Goal: Information Seeking & Learning: Check status

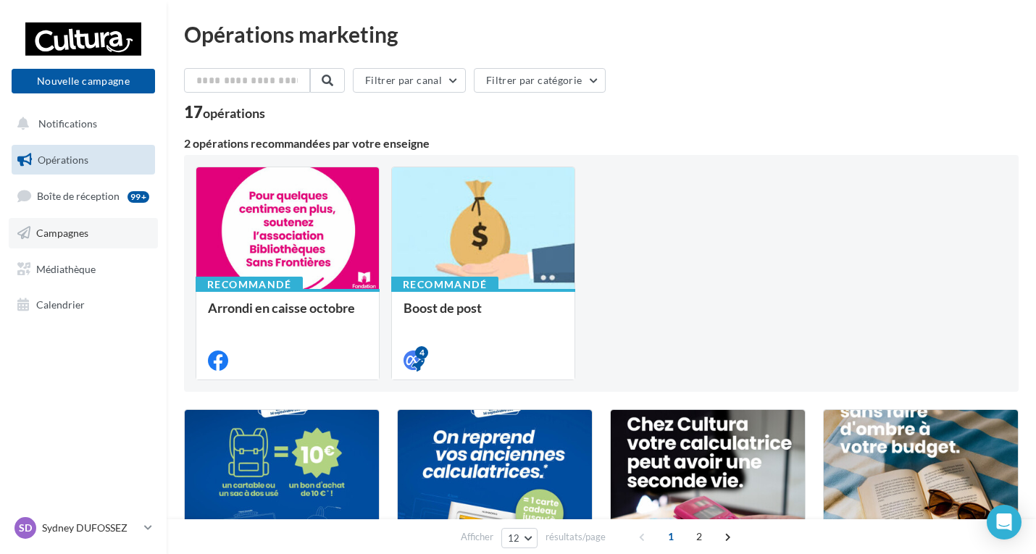
drag, startPoint x: 67, startPoint y: 240, endPoint x: 70, endPoint y: 227, distance: 13.5
click at [67, 240] on link "Campagnes" at bounding box center [83, 233] width 149 height 30
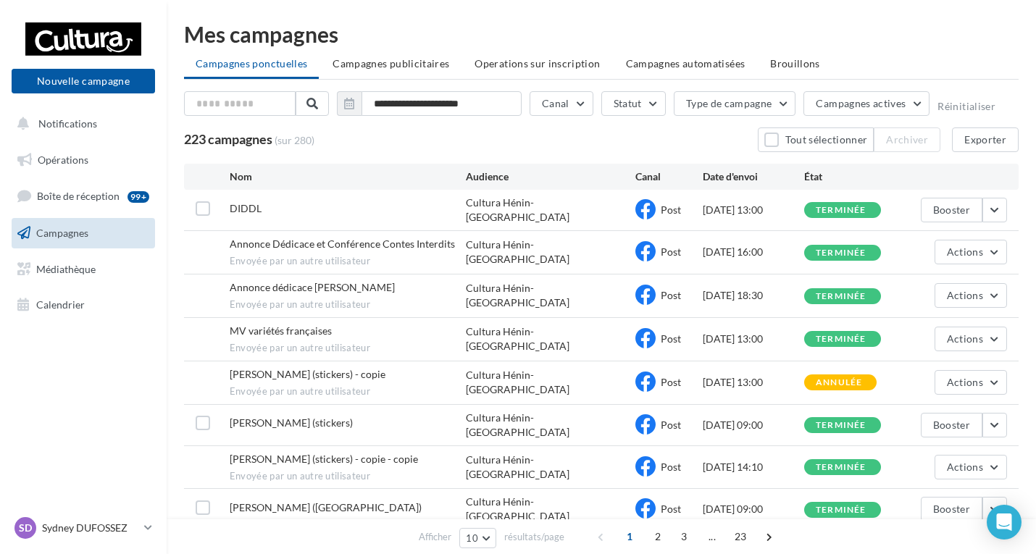
scroll to position [72, 0]
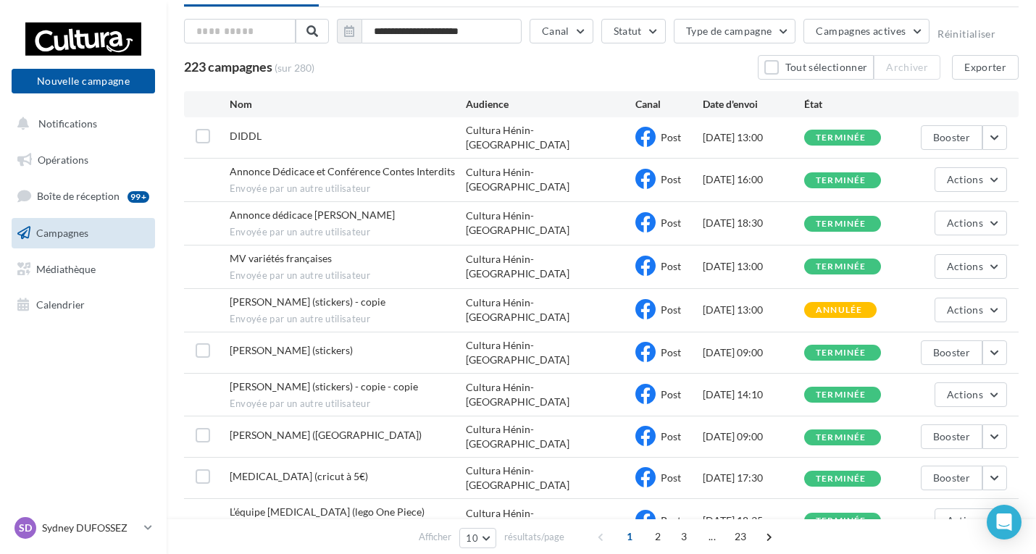
click at [995, 206] on div "Annonce dédicace [PERSON_NAME] Envoyée par un autre utilisateur Cultura [PERSON…" at bounding box center [601, 223] width 834 height 43
click at [989, 216] on button "Actions" at bounding box center [970, 223] width 72 height 25
click at [920, 251] on button "Voir les résultats" at bounding box center [934, 257] width 145 height 38
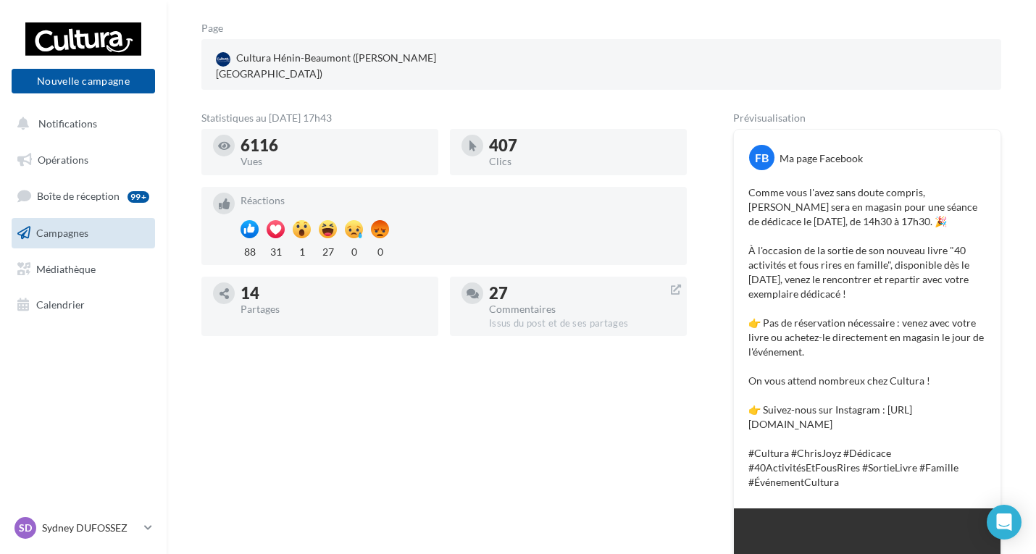
scroll to position [217, 0]
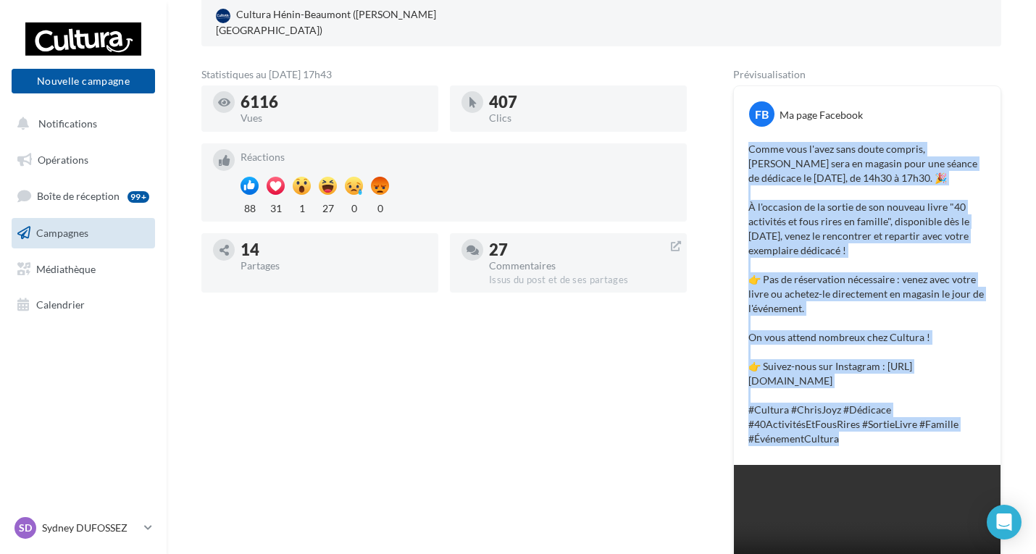
drag, startPoint x: 854, startPoint y: 441, endPoint x: 733, endPoint y: 122, distance: 340.8
click at [733, 122] on div "FB Ma page Facebook Comme vous l'avez sans doute compris, [PERSON_NAME] sera en…" at bounding box center [867, 341] width 268 height 513
click at [865, 223] on p "Comme vous l'avez sans doute compris, [PERSON_NAME] sera en magasin pour une sé…" at bounding box center [867, 294] width 238 height 304
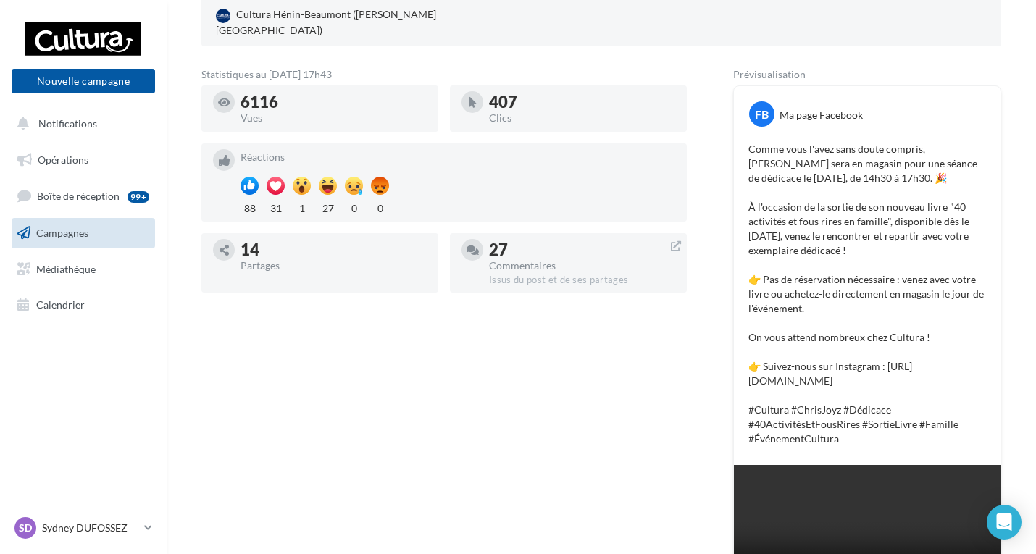
drag, startPoint x: 784, startPoint y: 177, endPoint x: 794, endPoint y: 181, distance: 10.1
click at [794, 181] on p "Comme vous l'avez sans doute compris, [PERSON_NAME] sera en magasin pour une sé…" at bounding box center [867, 294] width 238 height 304
drag, startPoint x: 751, startPoint y: 278, endPoint x: 764, endPoint y: 282, distance: 13.7
click at [764, 282] on p "Comme vous l'avez sans doute compris, [PERSON_NAME] sera en magasin pour une sé…" at bounding box center [867, 294] width 238 height 304
drag, startPoint x: 752, startPoint y: 362, endPoint x: 765, endPoint y: 366, distance: 13.7
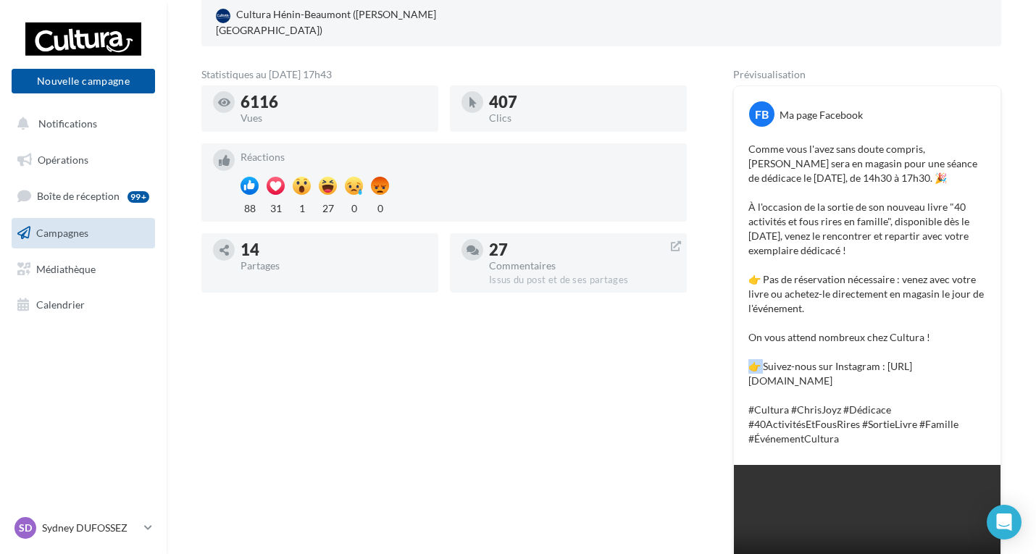
click at [765, 366] on p "Comme vous l'avez sans doute compris, [PERSON_NAME] sera en magasin pour une sé…" at bounding box center [867, 294] width 238 height 304
drag, startPoint x: 983, startPoint y: 383, endPoint x: 738, endPoint y: 361, distance: 245.8
click at [738, 361] on div "Comme vous l'avez sans doute compris, [PERSON_NAME] sera en magasin pour une sé…" at bounding box center [866, 293] width 259 height 311
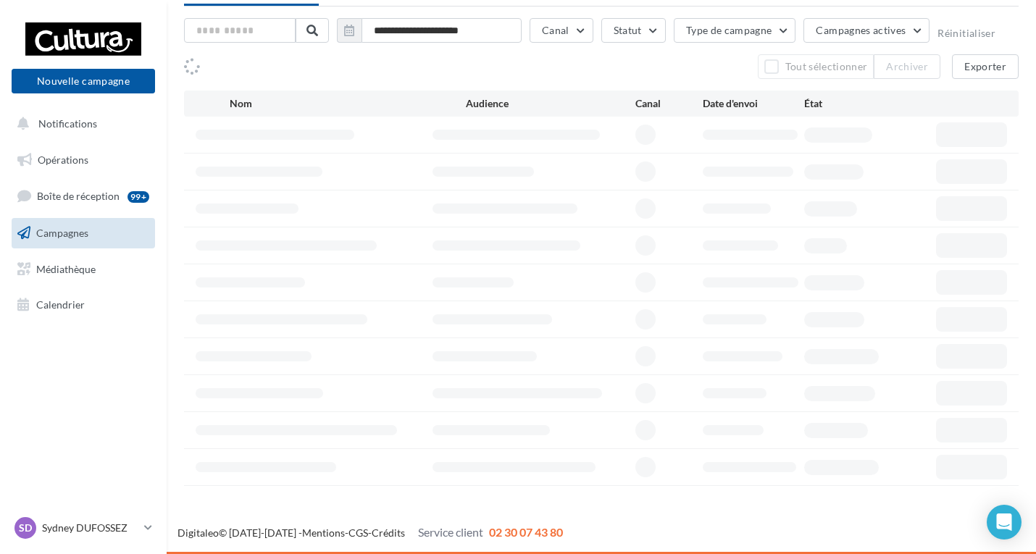
scroll to position [72, 0]
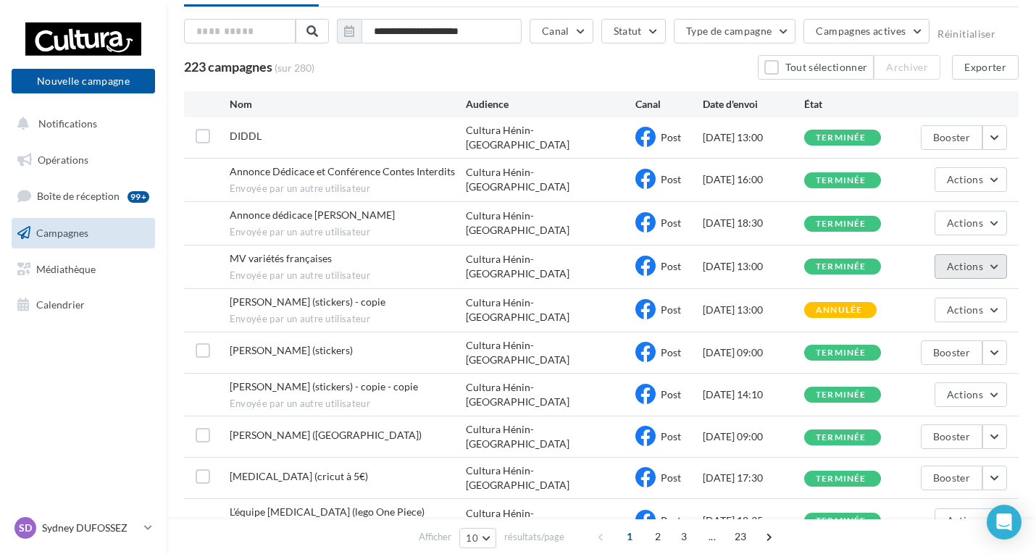
click at [987, 256] on button "Actions" at bounding box center [970, 266] width 72 height 25
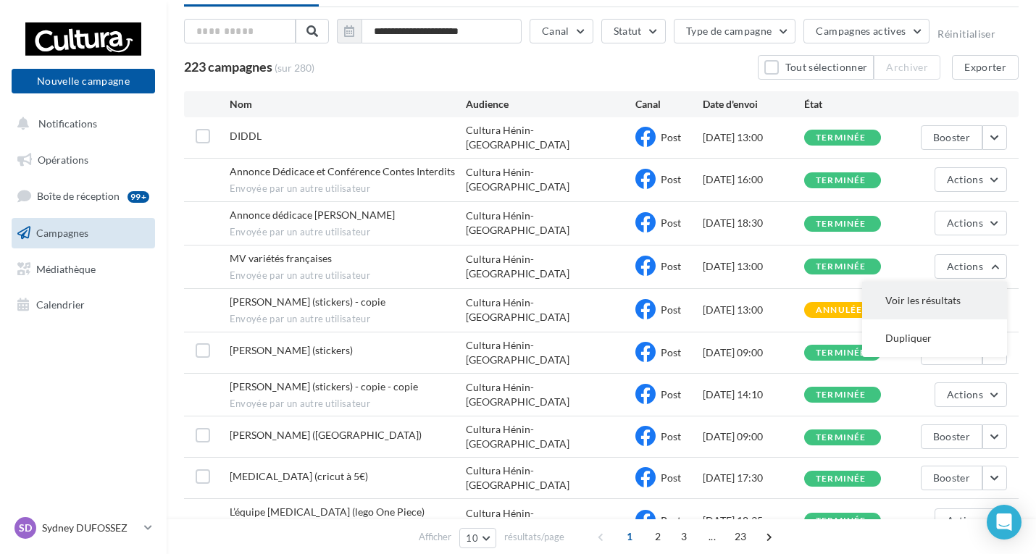
click at [937, 297] on button "Voir les résultats" at bounding box center [934, 301] width 145 height 38
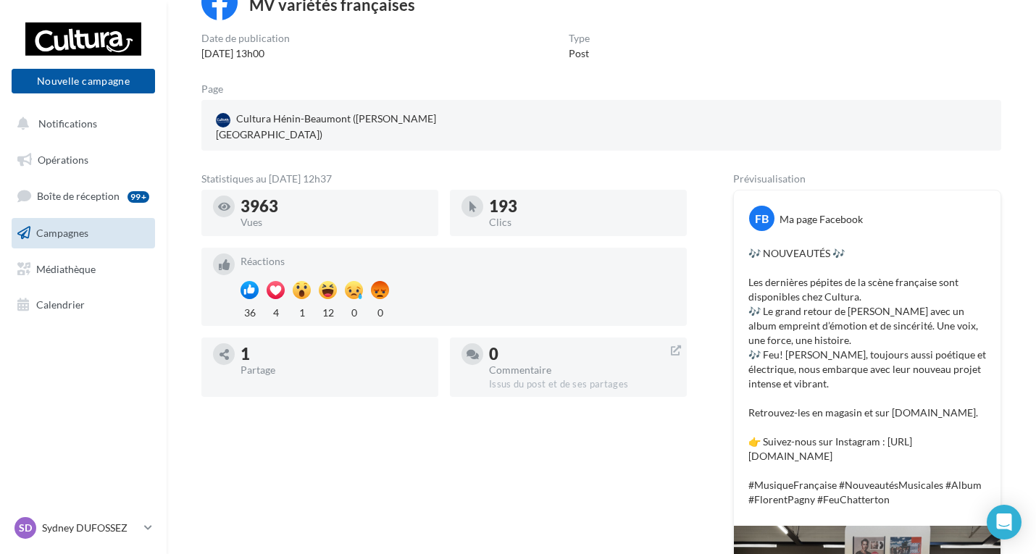
scroll to position [217, 0]
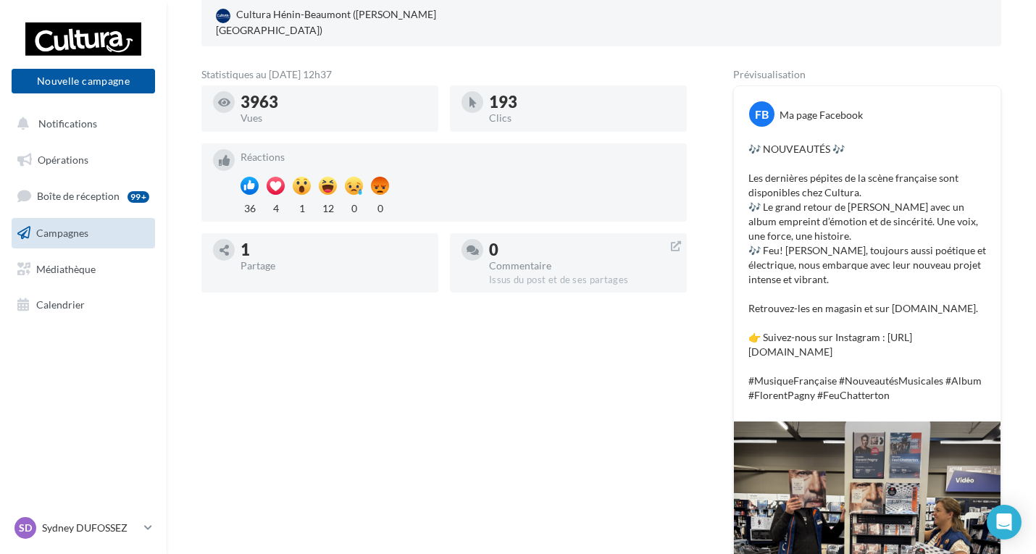
drag, startPoint x: 908, startPoint y: 376, endPoint x: 724, endPoint y: 117, distance: 317.3
click at [724, 117] on div "Statistiques au [DATE] 12h37 3963 Vues 193 Clics Réactions 36 4 1 12 0 0 1 Part…" at bounding box center [601, 389] width 800 height 638
click at [905, 138] on div "🎶 NOUVEAUTÉS 🎶 Les dernières pépites de la scène française sont disponibles che…" at bounding box center [866, 272] width 259 height 268
click at [868, 119] on div "FB Ma page Facebook 🎶 NOUVEAUTÉS 🎶 Les dernières pépites de la scène française …" at bounding box center [867, 253] width 267 height 335
drag, startPoint x: 736, startPoint y: 140, endPoint x: 994, endPoint y: 395, distance: 363.1
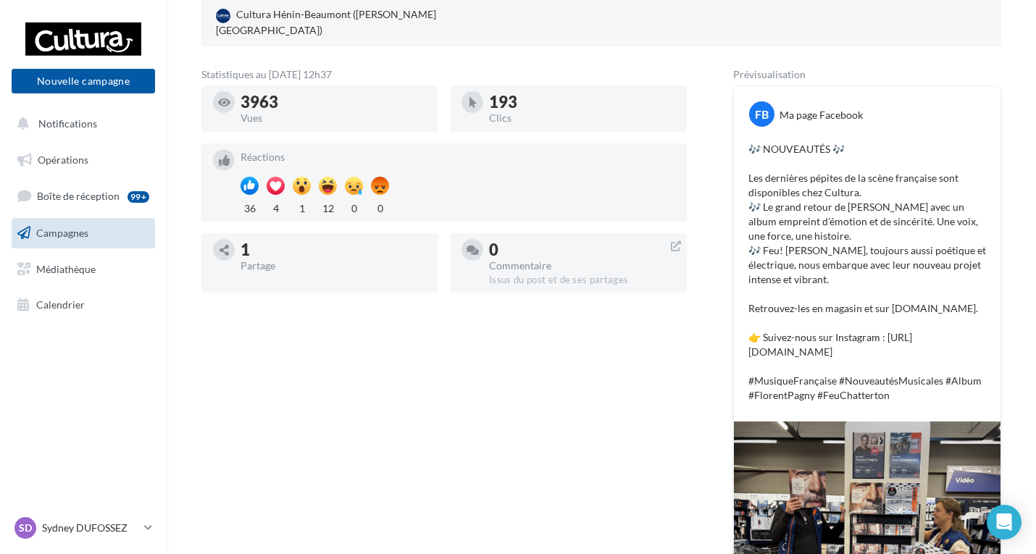
click at [994, 395] on div "FB Ma page Facebook 🎶 NOUVEAUTÉS 🎶 Les dernières pépites de la scène française …" at bounding box center [867, 253] width 267 height 335
click at [954, 327] on p "🎶 NOUVEAUTÉS 🎶 Les dernières pépites de la scène française sont disponibles che…" at bounding box center [867, 272] width 238 height 261
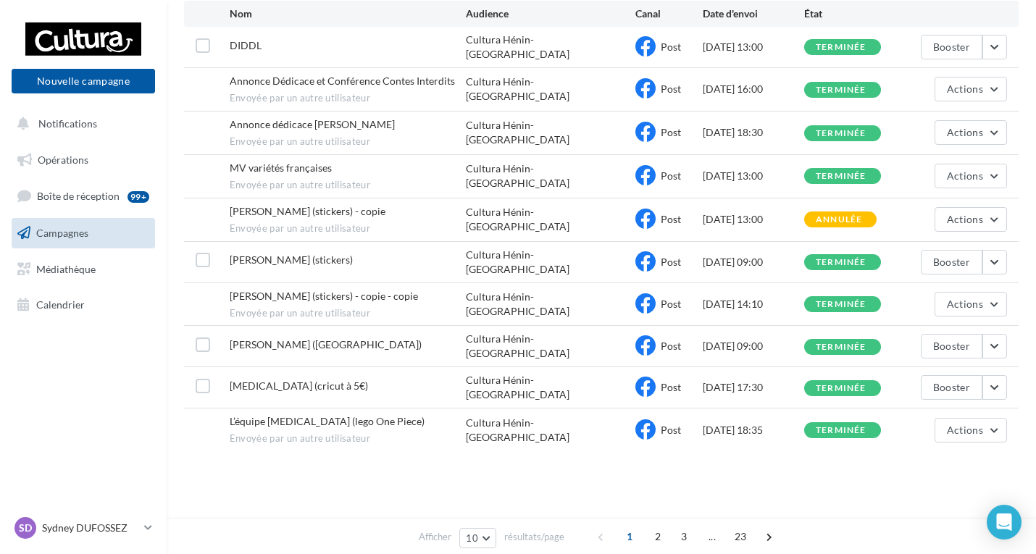
scroll to position [72, 0]
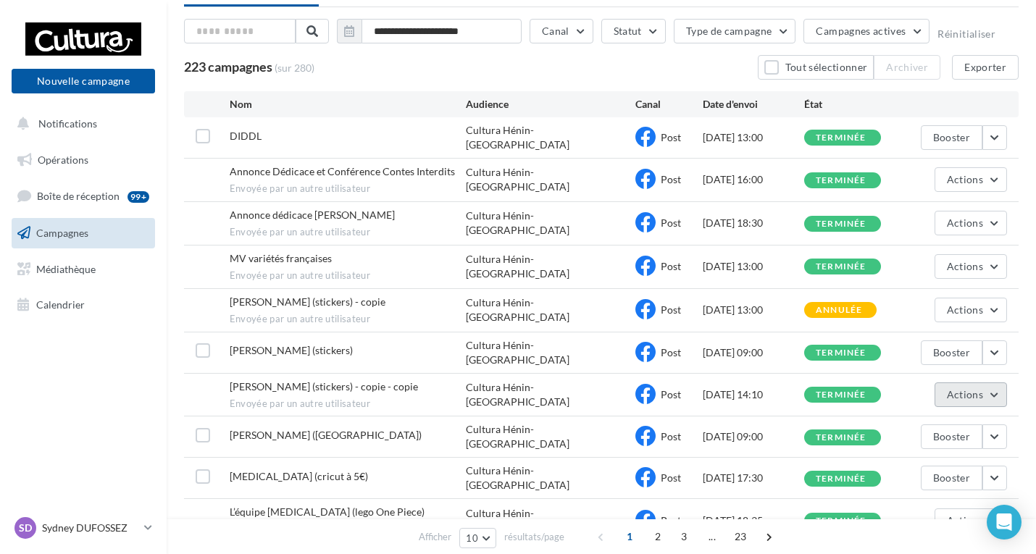
click at [996, 382] on button "Actions" at bounding box center [970, 394] width 72 height 25
click at [926, 416] on button "Voir les résultats" at bounding box center [934, 429] width 145 height 38
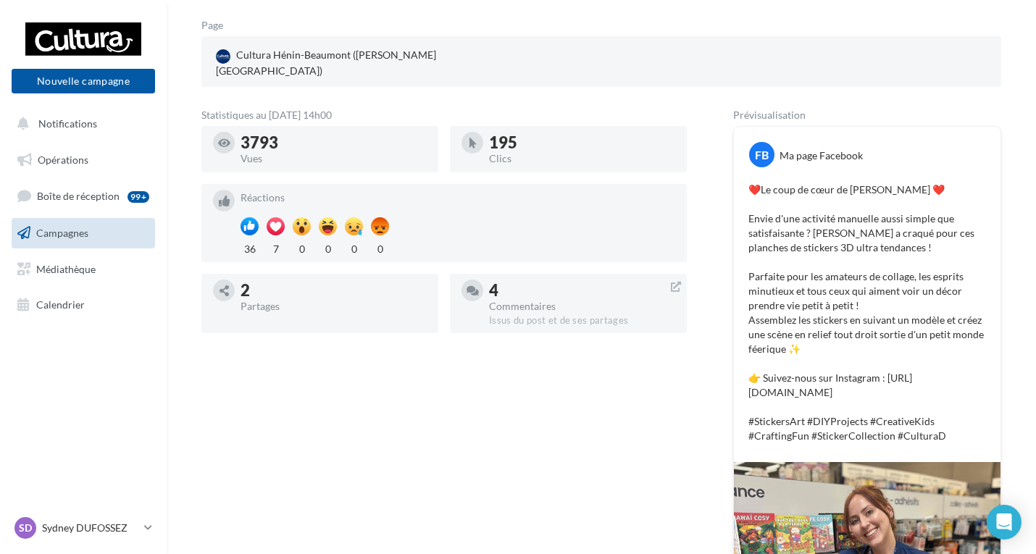
scroll to position [217, 0]
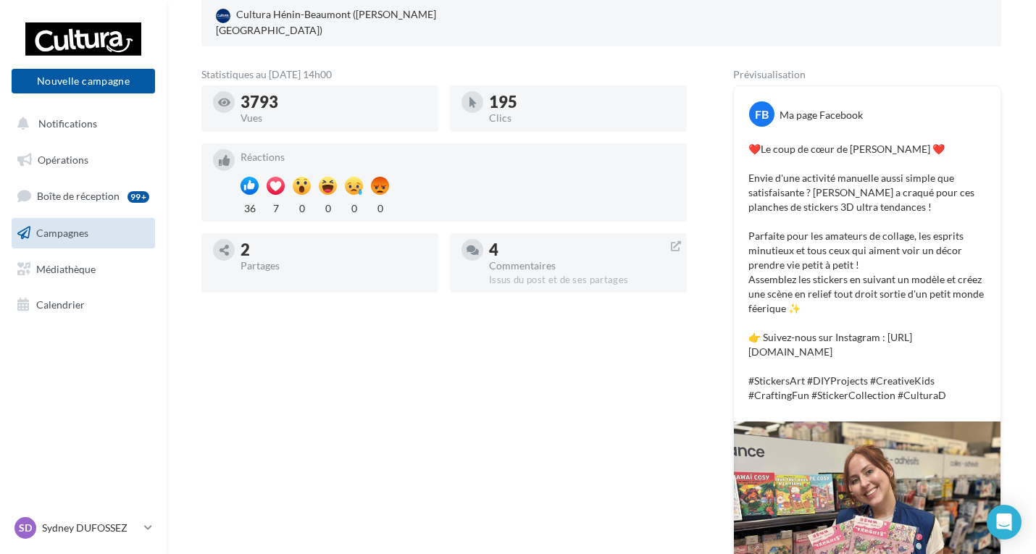
drag, startPoint x: 744, startPoint y: 134, endPoint x: 998, endPoint y: 398, distance: 366.7
click at [998, 398] on div "FB Ma page Facebook ❤️Le coup de cœur de [PERSON_NAME] ❤️ Envie d'une activité …" at bounding box center [867, 253] width 267 height 335
click at [928, 221] on p "❤️Le coup de cœur de [PERSON_NAME] ❤️ Envie d'une activité manuelle aussi simpl…" at bounding box center [867, 272] width 238 height 261
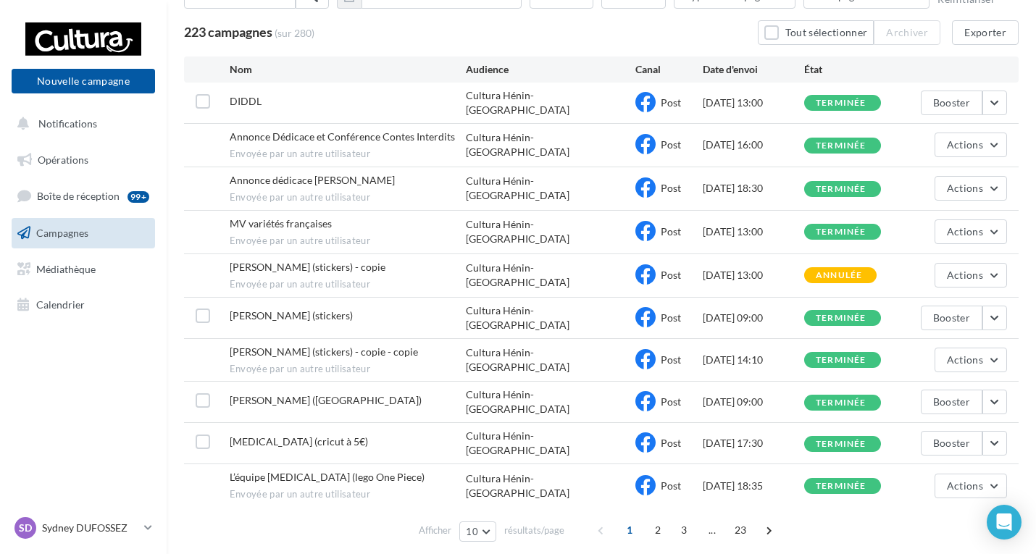
scroll to position [108, 0]
click at [995, 389] on button "button" at bounding box center [994, 401] width 25 height 25
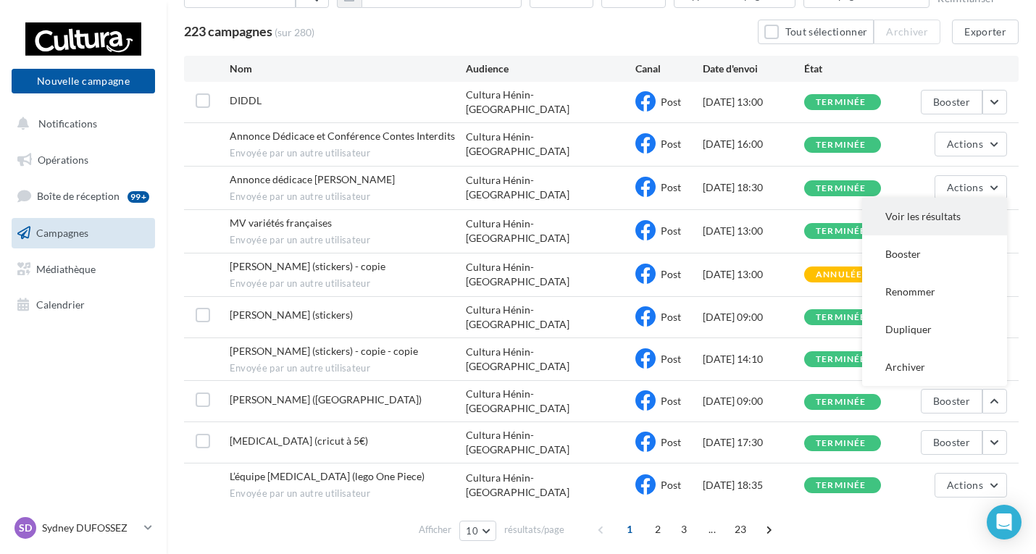
click at [915, 206] on button "Voir les résultats" at bounding box center [934, 217] width 145 height 38
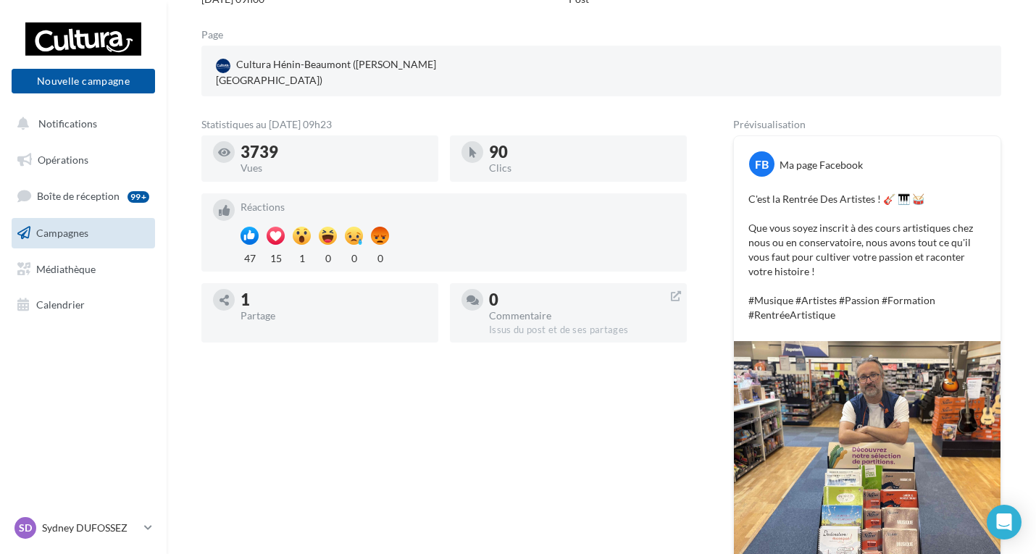
scroll to position [193, 0]
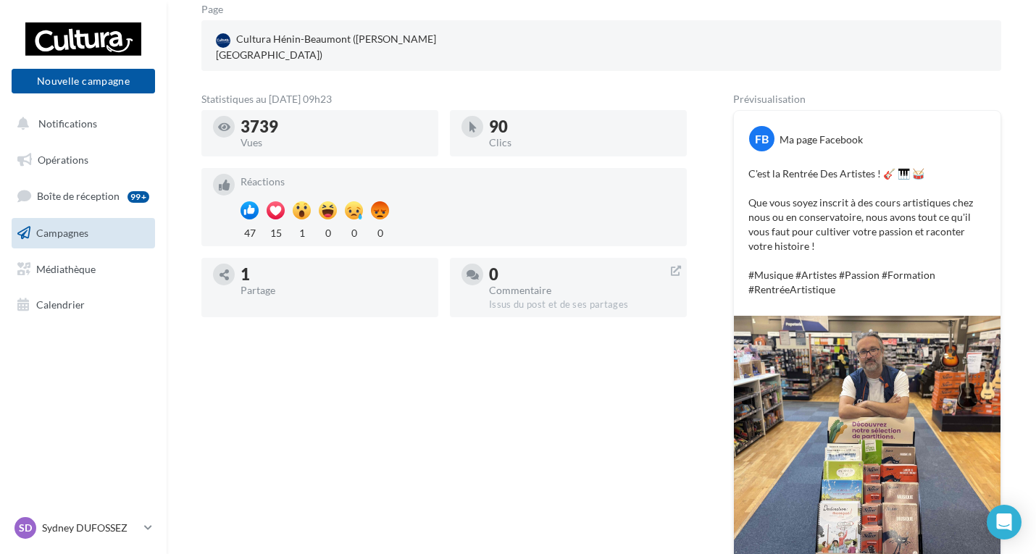
drag, startPoint x: 745, startPoint y: 159, endPoint x: 869, endPoint y: 284, distance: 175.6
click at [869, 284] on div "C'est la Rentrée Des Artistes ! 🎸 🎹 🥁 Que vous soyez inscrit à des cours artist…" at bounding box center [866, 232] width 259 height 138
click at [875, 278] on p "C'est la Rentrée Des Artistes ! 🎸 🎹 🥁 Que vous soyez inscrit à des cours artist…" at bounding box center [867, 232] width 238 height 130
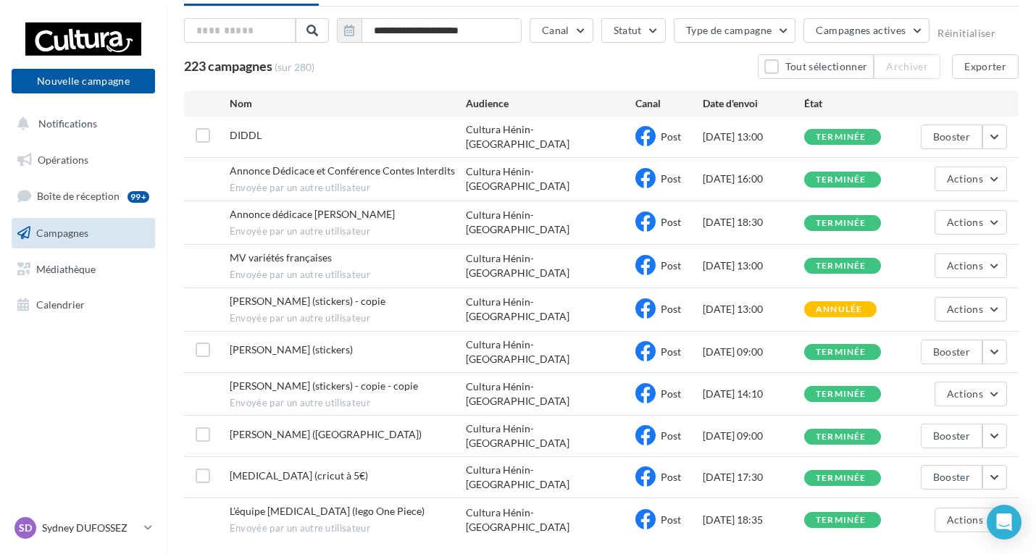
scroll to position [108, 0]
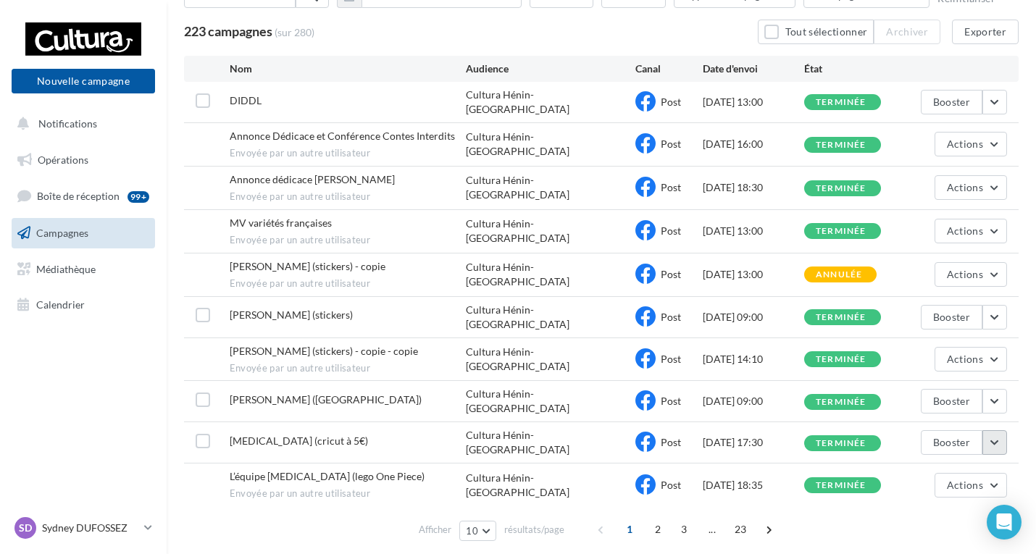
click at [994, 430] on button "button" at bounding box center [994, 442] width 25 height 25
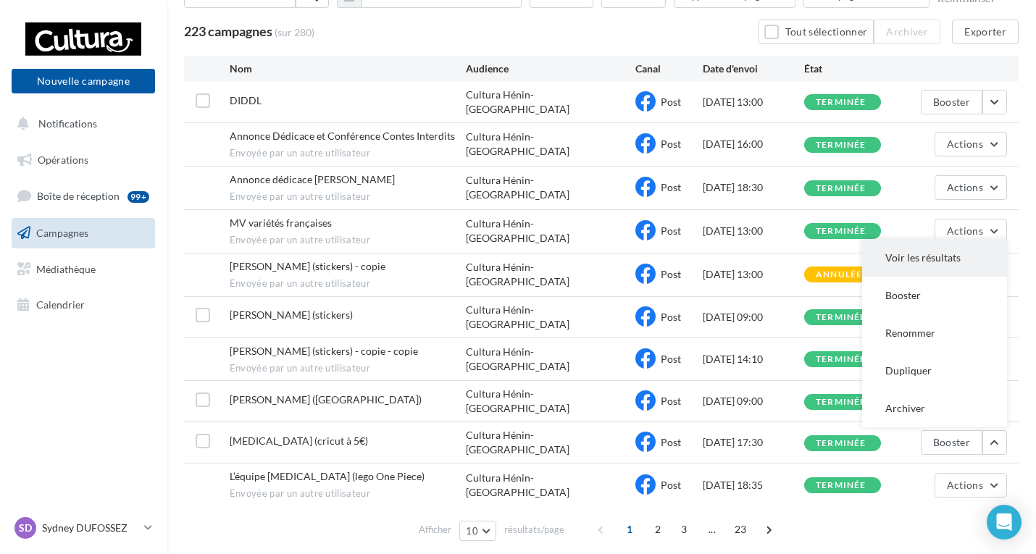
click at [911, 246] on button "Voir les résultats" at bounding box center [934, 258] width 145 height 38
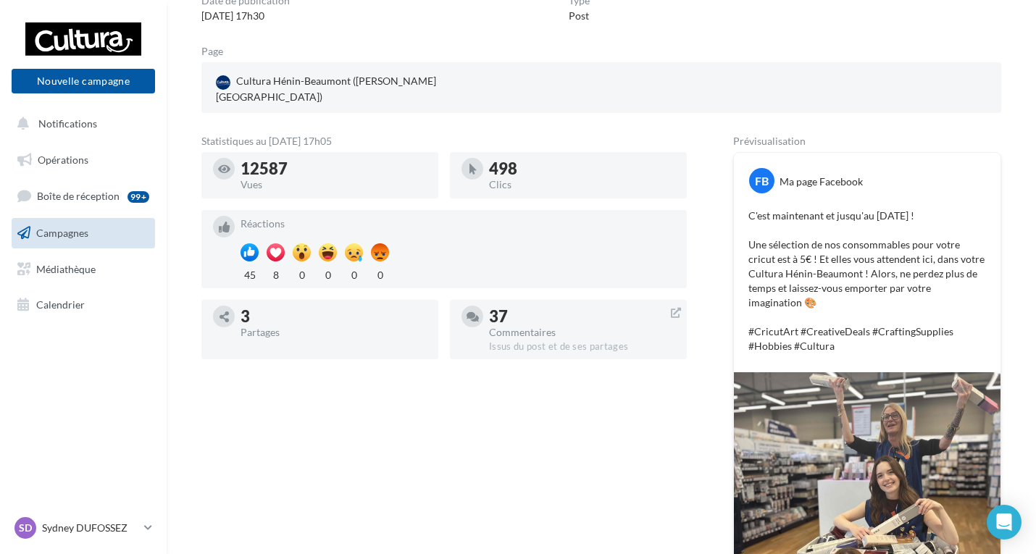
scroll to position [145, 0]
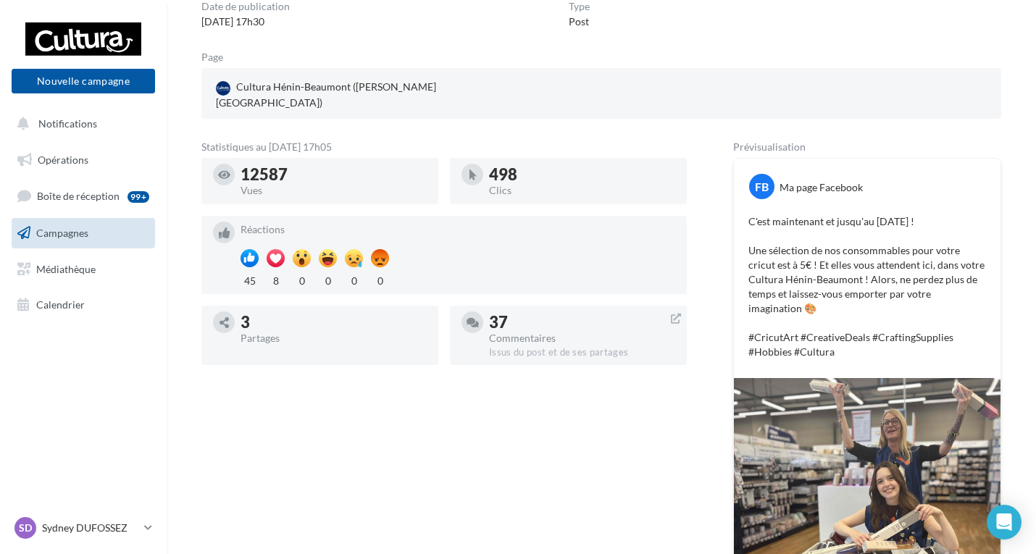
drag, startPoint x: 242, startPoint y: 160, endPoint x: 294, endPoint y: 161, distance: 52.2
click at [294, 167] on div "12587" at bounding box center [333, 175] width 186 height 16
click at [819, 226] on p "C'est maintenant et jusqu'au [DATE] ! Une sélection de nos consommables pour vo…" at bounding box center [867, 286] width 238 height 145
drag, startPoint x: 742, startPoint y: 201, endPoint x: 897, endPoint y: 342, distance: 210.2
click at [897, 342] on div "C'est maintenant et jusqu'au [DATE] ! Une sélection de nos consommables pour vo…" at bounding box center [866, 287] width 259 height 152
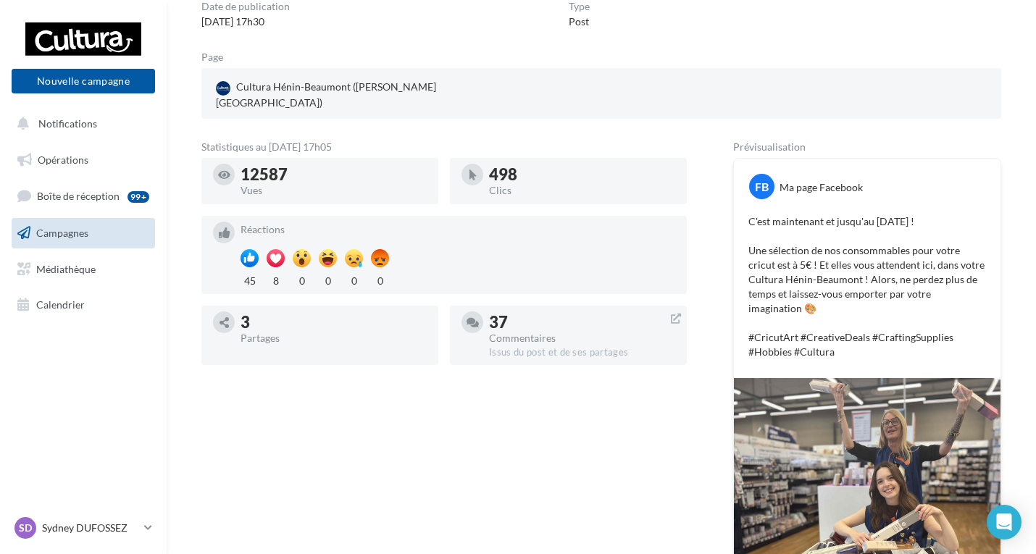
click at [899, 359] on div "FB Ma page Facebook C'est maintenant et jusqu'au [DATE] ! Une sélection de nos …" at bounding box center [867, 268] width 267 height 219
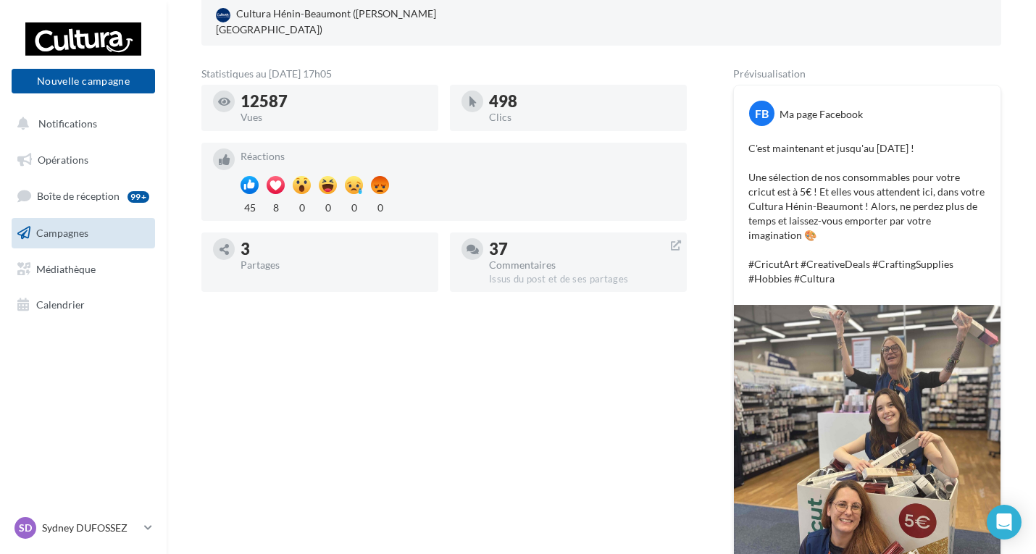
scroll to position [204, 0]
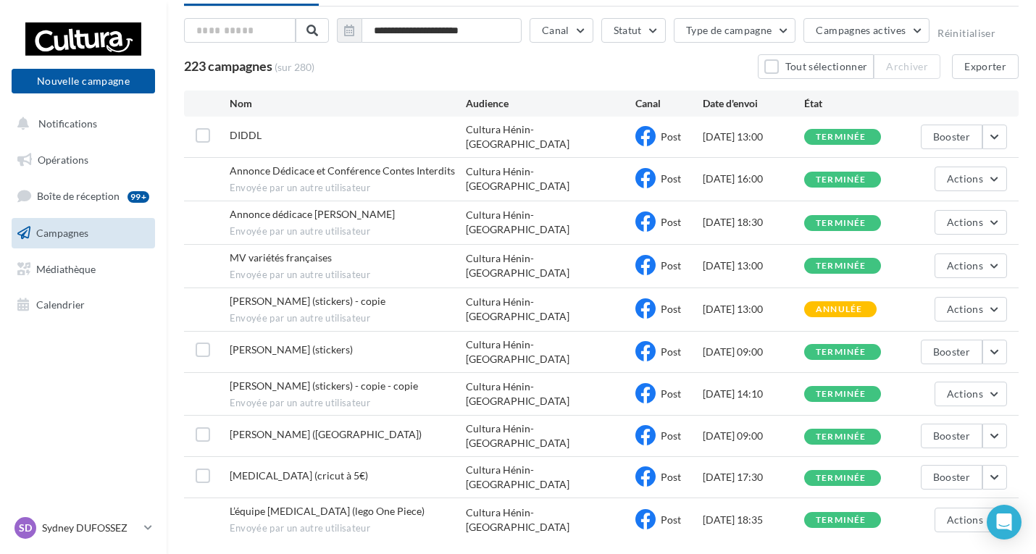
scroll to position [108, 0]
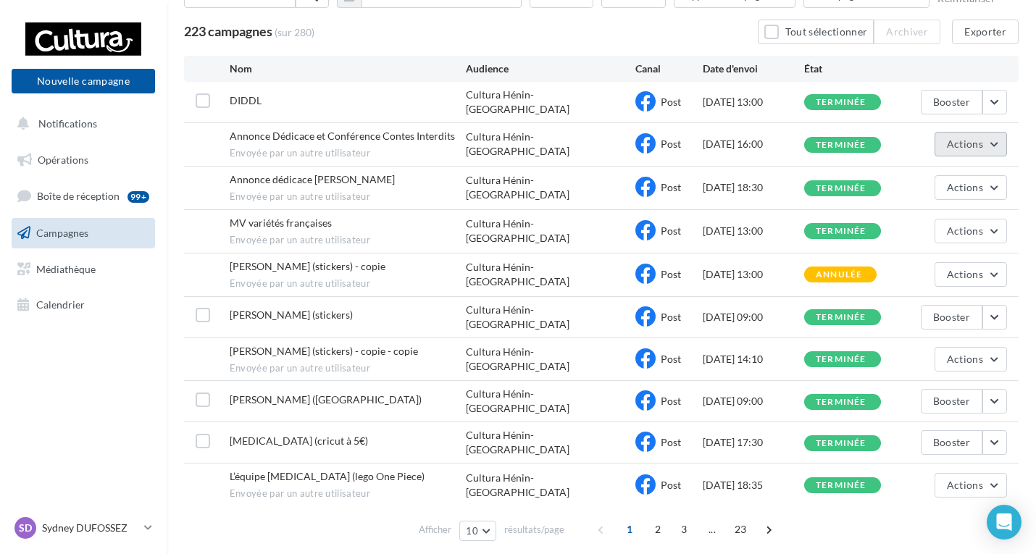
click at [996, 138] on button "Actions" at bounding box center [970, 144] width 72 height 25
click at [920, 175] on button "Voir les résultats" at bounding box center [934, 178] width 145 height 38
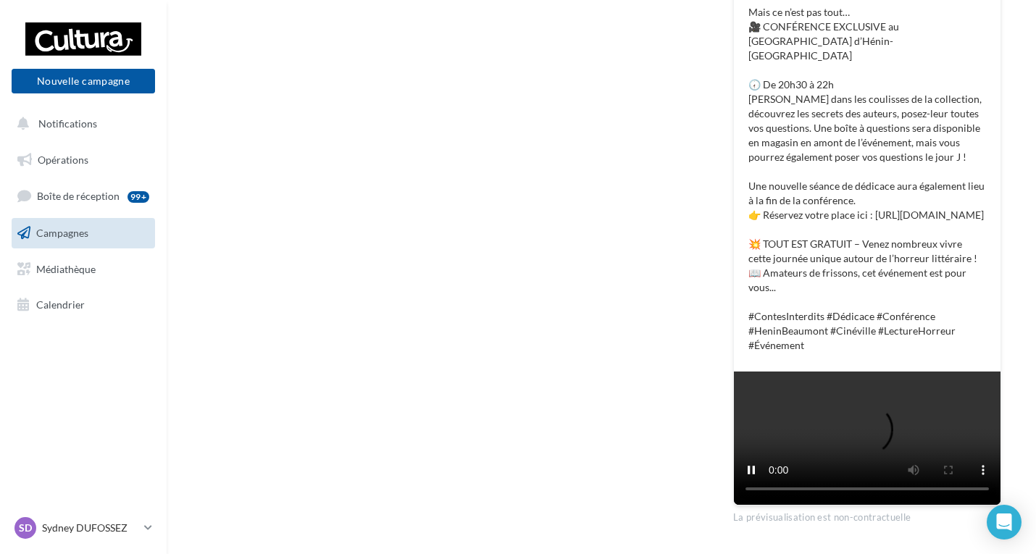
scroll to position [652, 0]
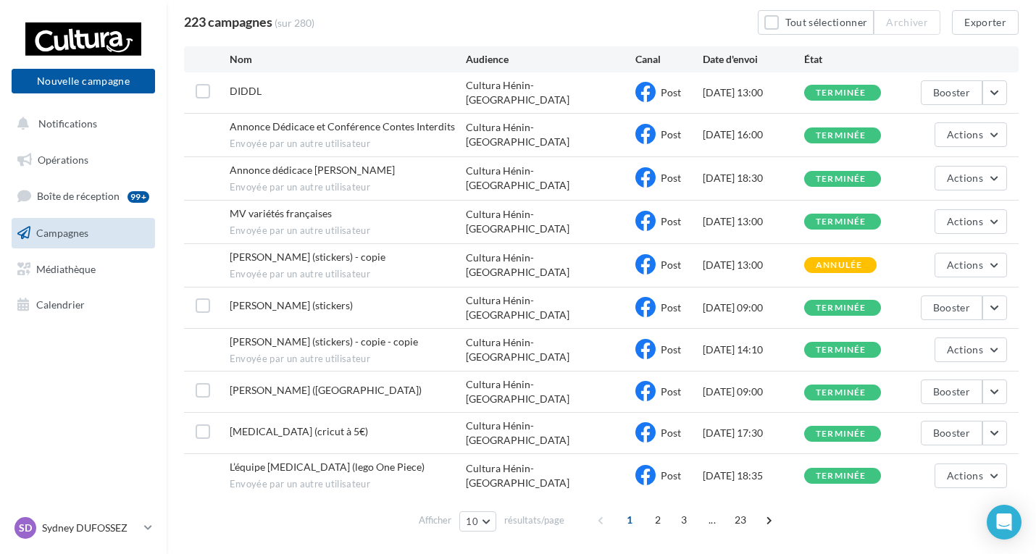
scroll to position [146, 0]
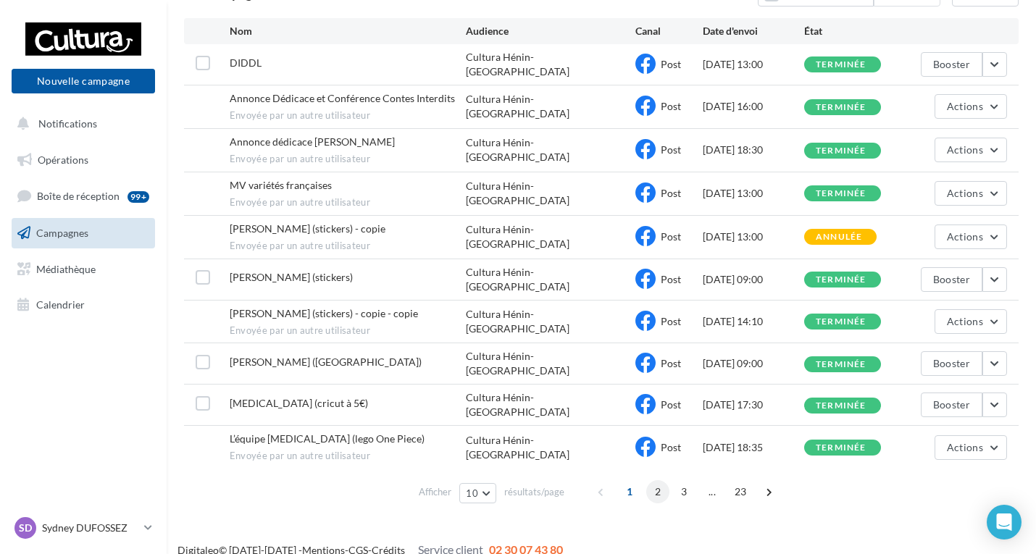
click at [653, 480] on span "2" at bounding box center [657, 491] width 23 height 23
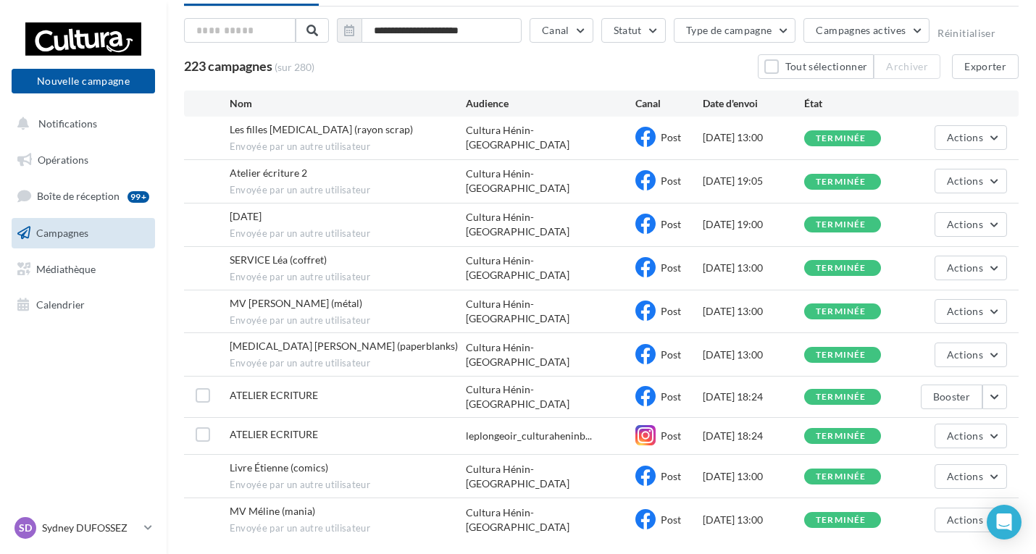
scroll to position [132, 0]
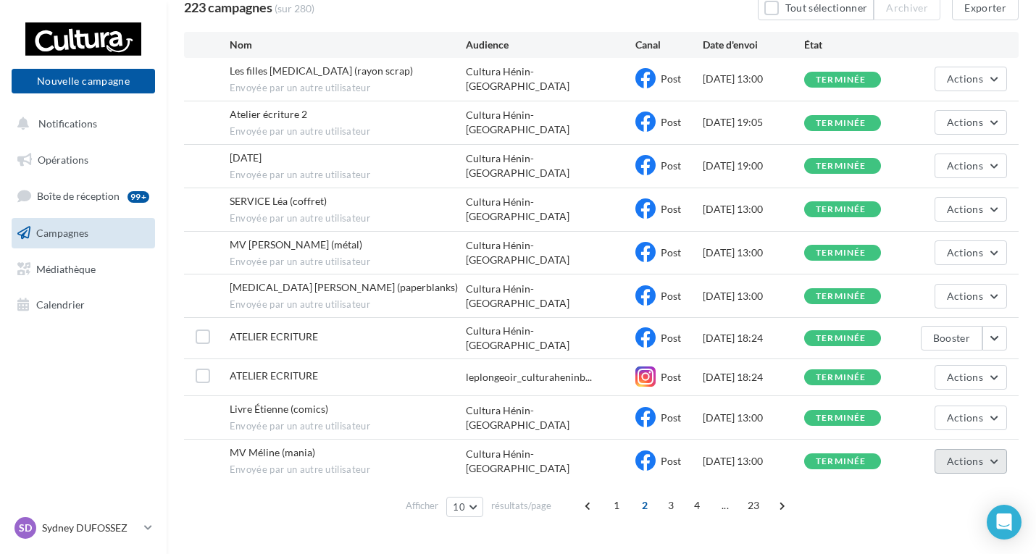
click at [994, 461] on button "Actions" at bounding box center [970, 461] width 72 height 25
click at [929, 495] on button "Voir les résultats" at bounding box center [934, 496] width 145 height 38
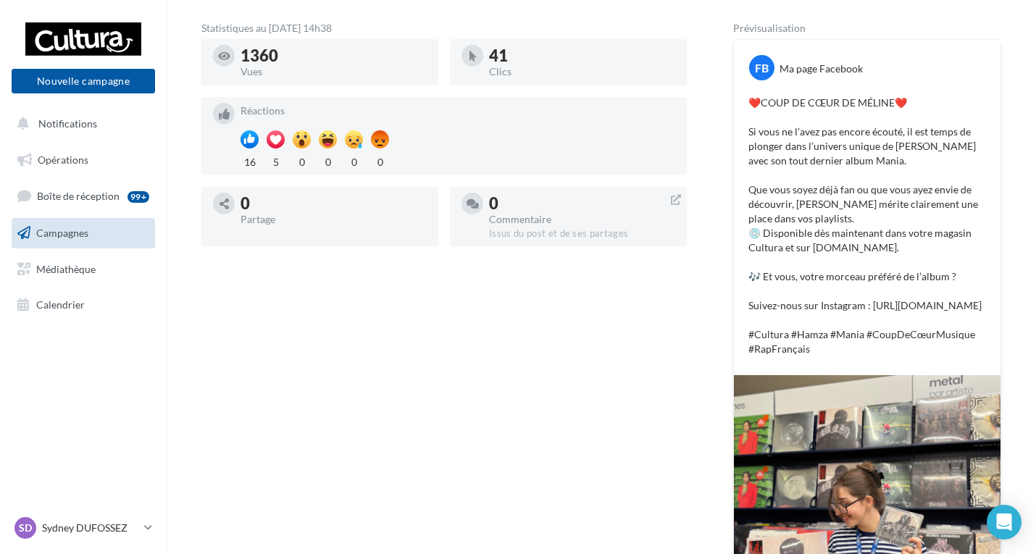
scroll to position [290, 0]
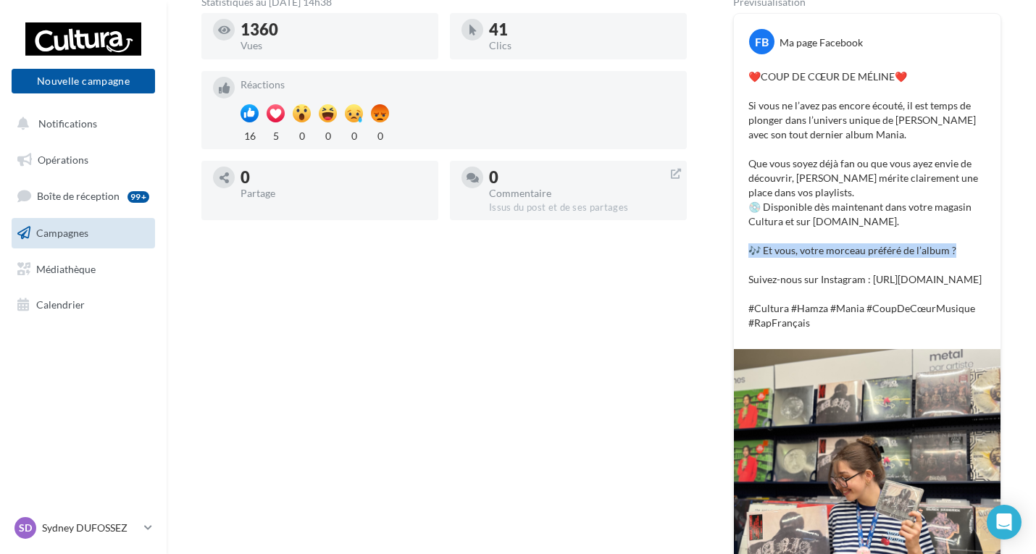
drag, startPoint x: 971, startPoint y: 235, endPoint x: 710, endPoint y: 232, distance: 260.7
click at [710, 232] on div "Statistiques au [DATE] 14h38 1360 Vues 41 Clics Réactions 16 5 0 0 0 0 0 Partag…" at bounding box center [601, 316] width 800 height 638
click at [904, 212] on p "❤️COUP DE CŒUR DE MÉLINE❤️ Si vous ne l’avez pas encore écouté, il est temps de…" at bounding box center [867, 200] width 238 height 261
click at [77, 227] on span "Campagnes" at bounding box center [62, 233] width 52 height 12
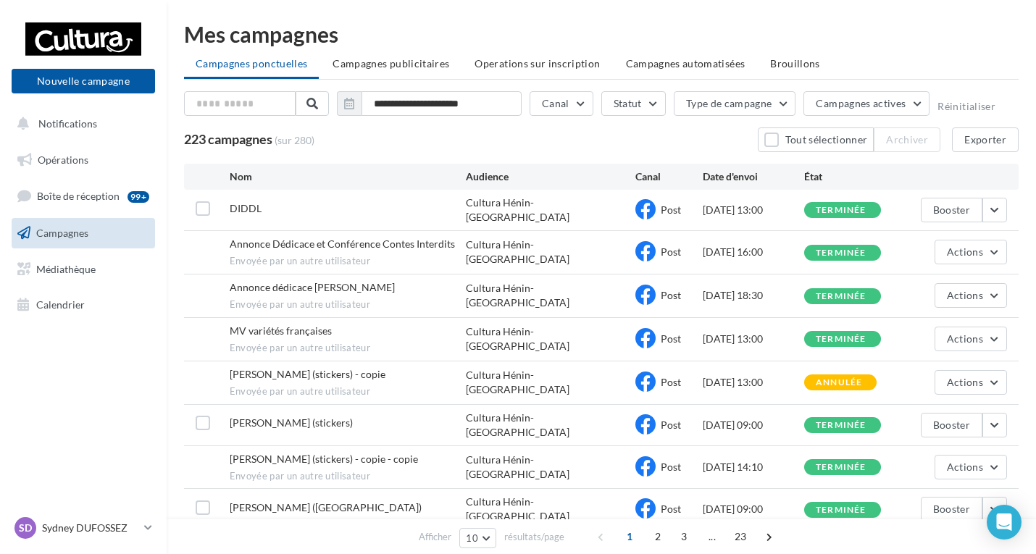
drag, startPoint x: 704, startPoint y: 211, endPoint x: 746, endPoint y: 215, distance: 42.2
click at [746, 215] on div "DIDDL Cultura Hénin-Beaumont Post 03/10/2025 13:00 terminée Booster" at bounding box center [601, 210] width 834 height 41
click at [232, 213] on div "DIDDL" at bounding box center [246, 208] width 32 height 14
drag, startPoint x: 700, startPoint y: 250, endPoint x: 750, endPoint y: 253, distance: 50.1
click at [750, 253] on div "Annonce Dédicace et Conférence Contes Interdits Envoyée par un autre utilisateu…" at bounding box center [601, 252] width 834 height 43
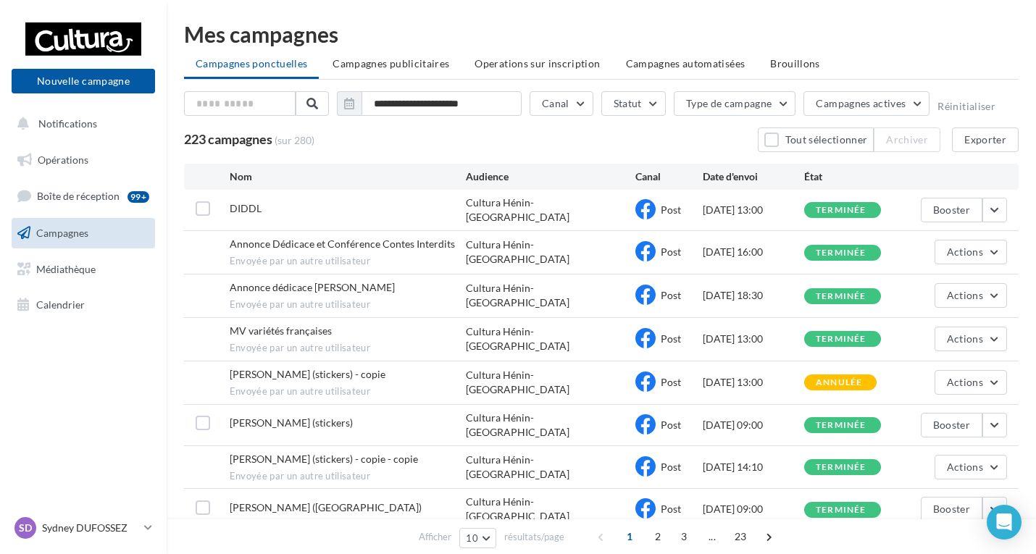
click at [708, 249] on div "[DATE] 16:00" at bounding box center [752, 252] width 101 height 14
click at [721, 204] on div "[DATE] 13:00" at bounding box center [752, 210] width 101 height 14
click at [85, 75] on button "Nouvelle campagne" at bounding box center [83, 81] width 143 height 25
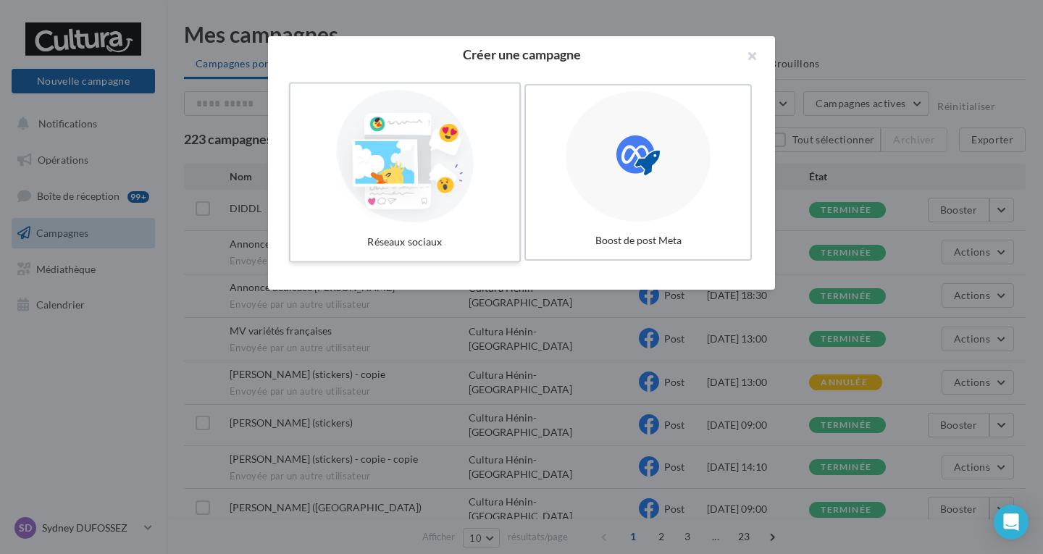
click at [440, 173] on div at bounding box center [404, 156] width 217 height 133
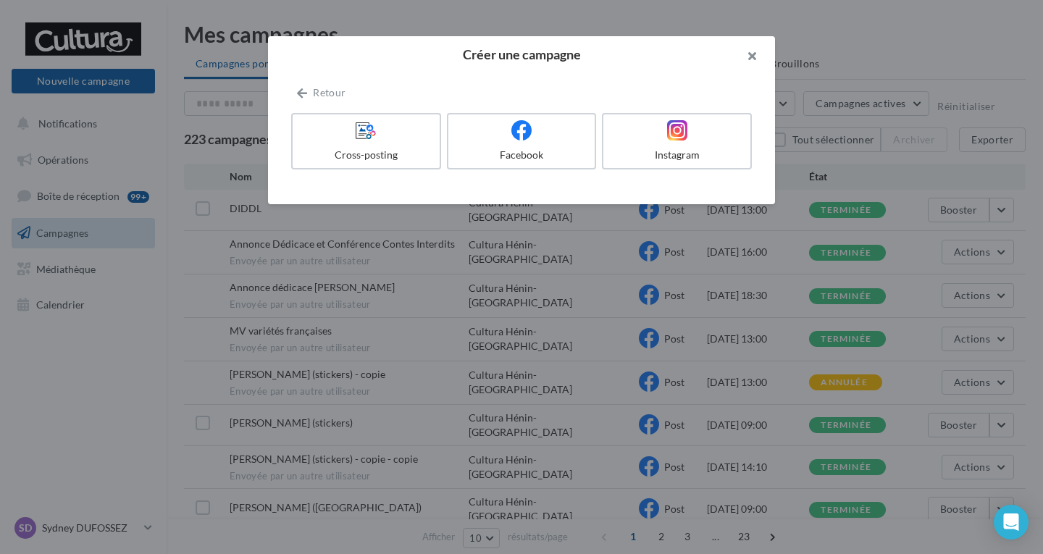
click at [756, 57] on button "button" at bounding box center [746, 57] width 58 height 43
